Goal: Go to known website: Access a specific website the user already knows

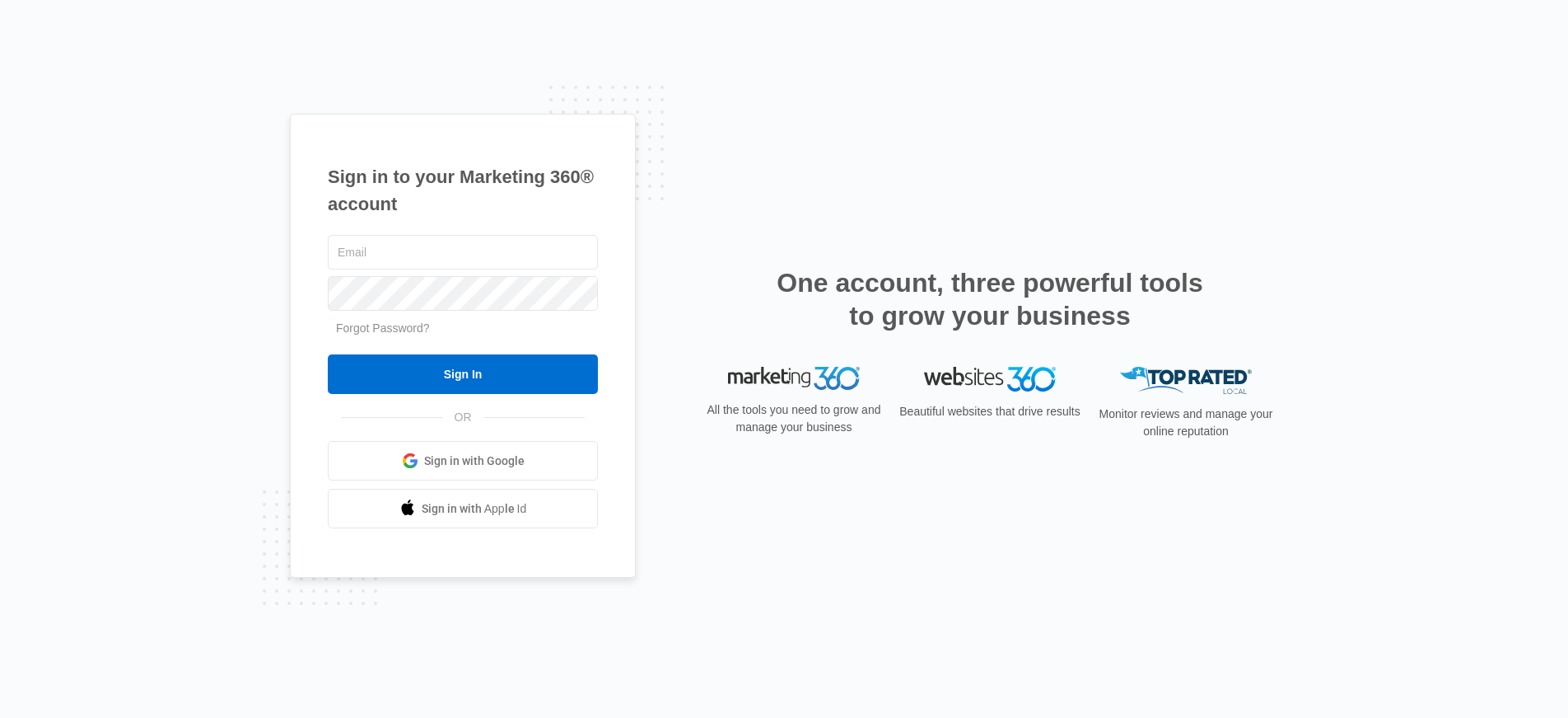
type input "[PERSON_NAME][EMAIL_ADDRESS][PERSON_NAME][DOMAIN_NAME]"
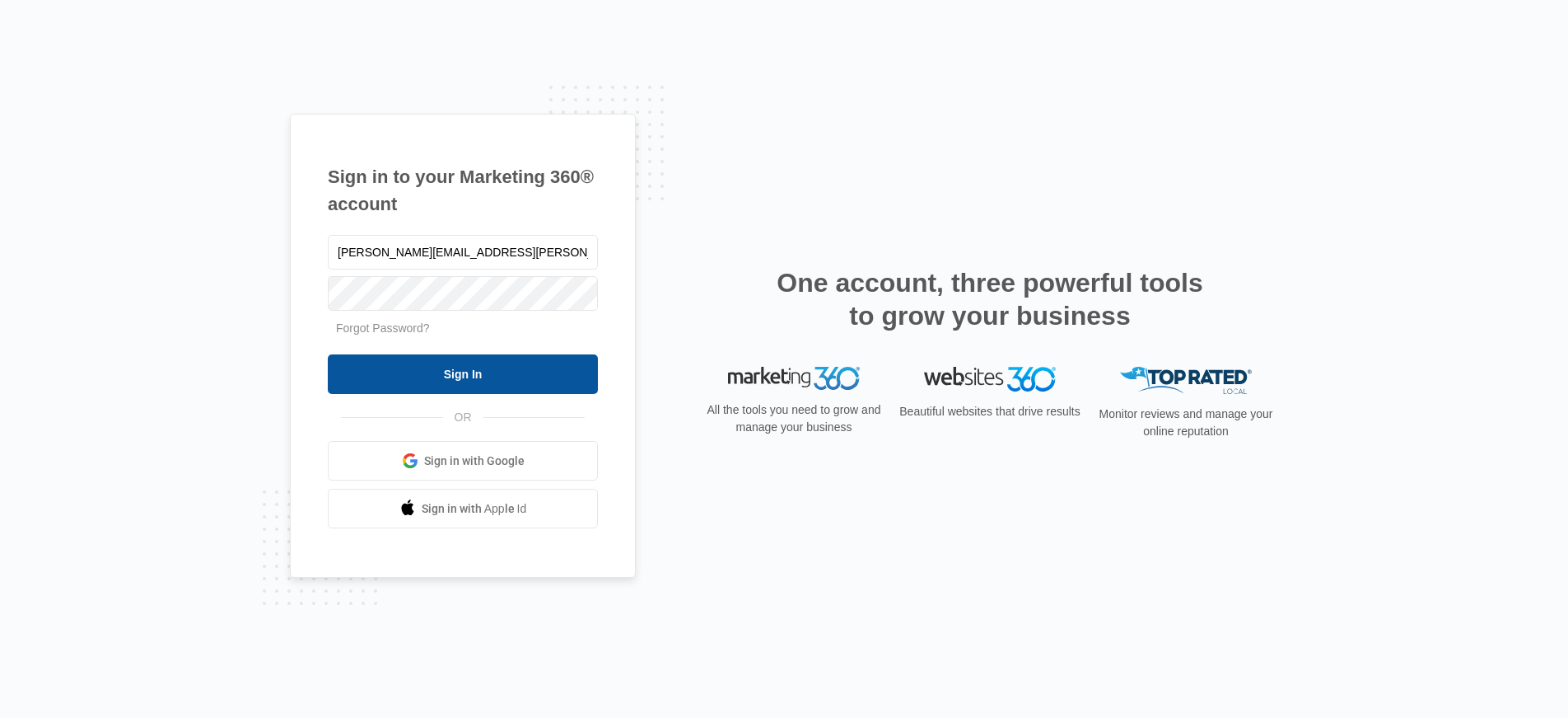
click at [462, 371] on input "Sign In" at bounding box center [463, 374] width 270 height 39
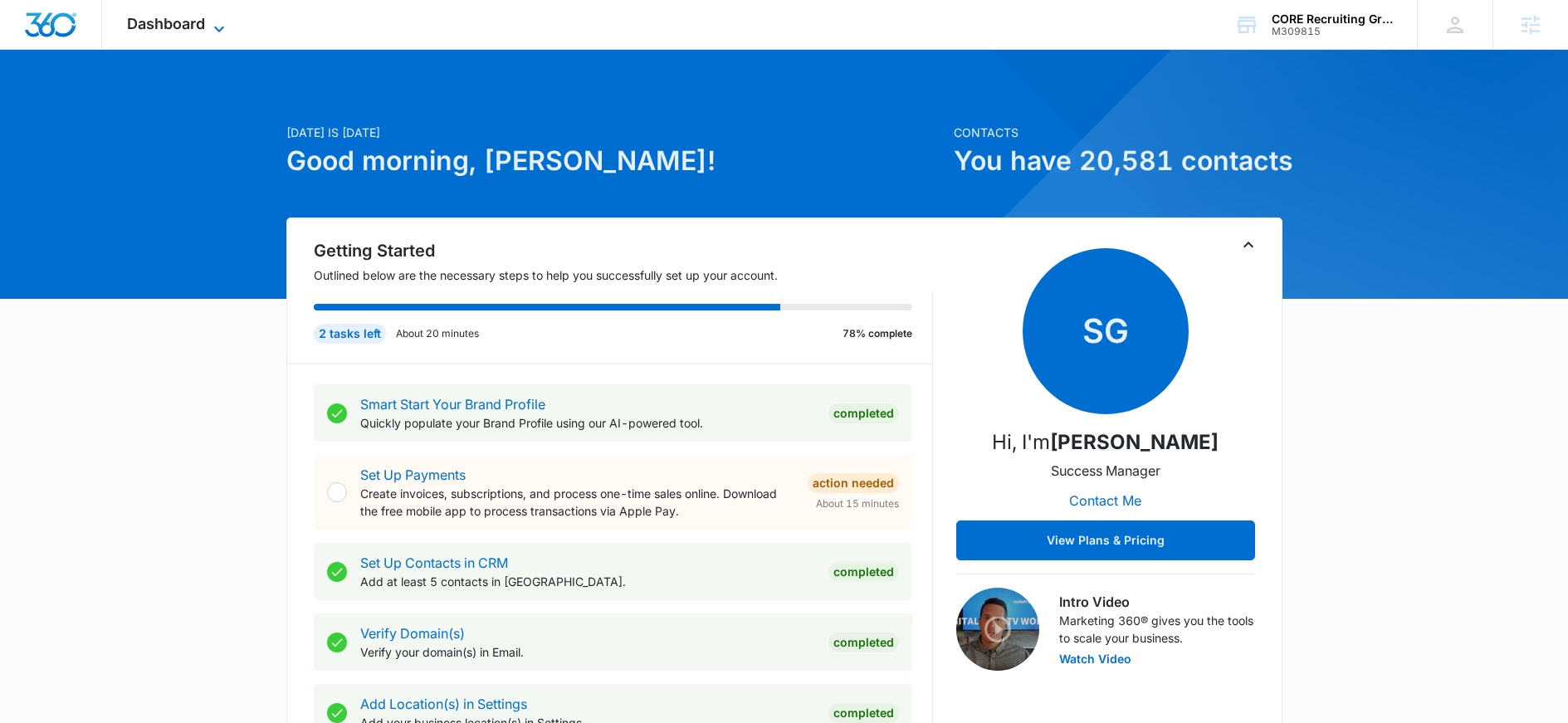
click at [160, 28] on span "Dashboard" at bounding box center [166, 24] width 78 height 18
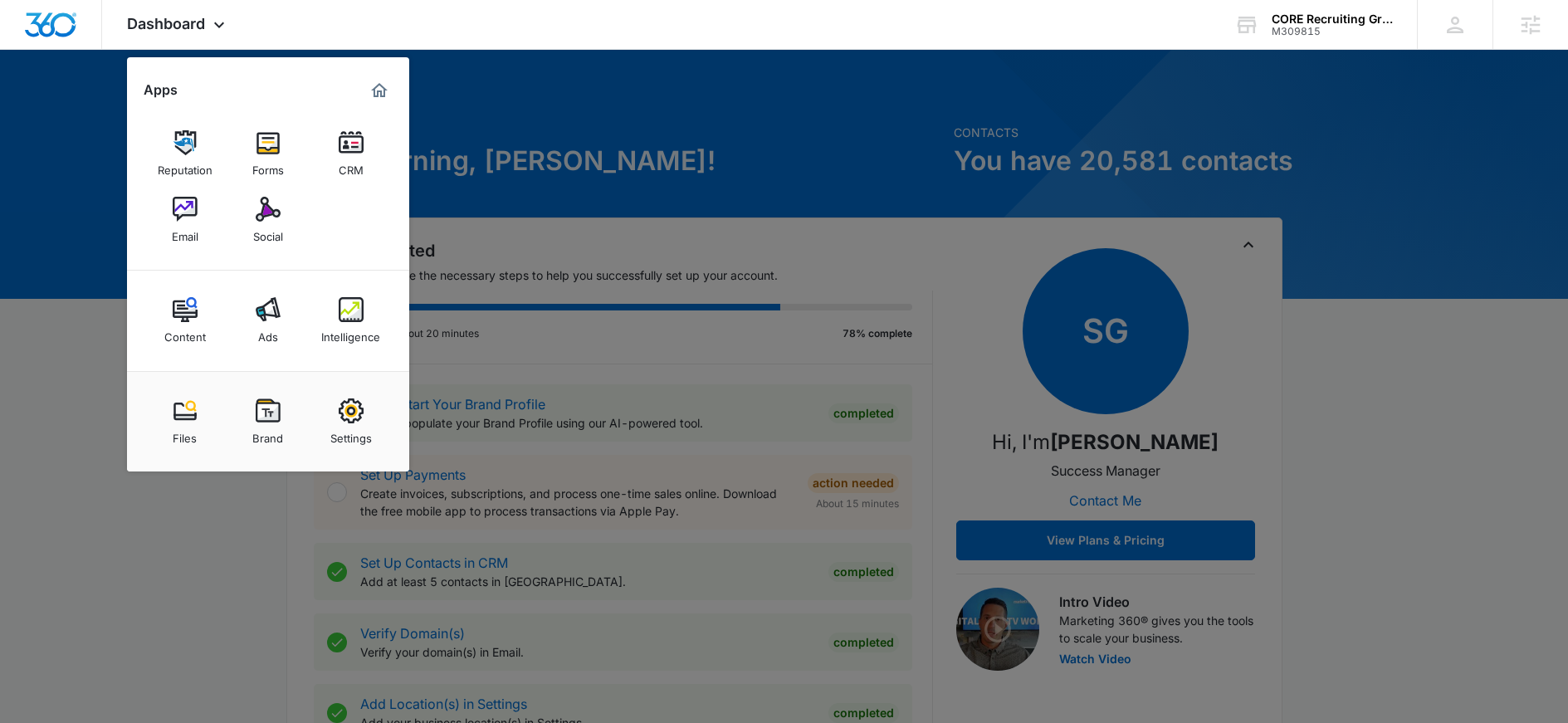
drag, startPoint x: 12, startPoint y: 224, endPoint x: 22, endPoint y: 211, distance: 16.4
click at [12, 224] on div at bounding box center [784, 361] width 1568 height 723
